Goal: Download file/media

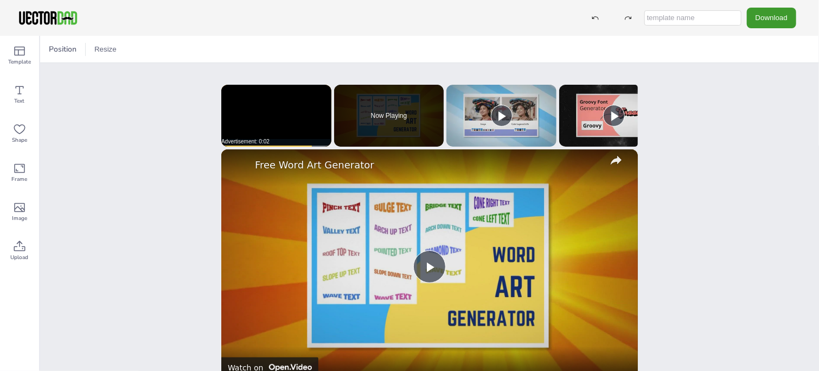
click at [669, 17] on input "text" at bounding box center [692, 17] width 97 height 15
type input "workout tracker"
click at [765, 19] on button "Download" at bounding box center [771, 18] width 49 height 20
click at [688, 89] on div "Position Resize MONTHLY WORKOUT TRACKER vectordad.com x Please enable JavaScrip…" at bounding box center [429, 203] width 779 height 335
